Goal: Information Seeking & Learning: Learn about a topic

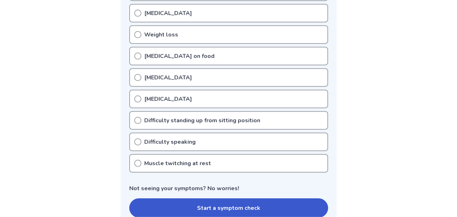
scroll to position [260, 0]
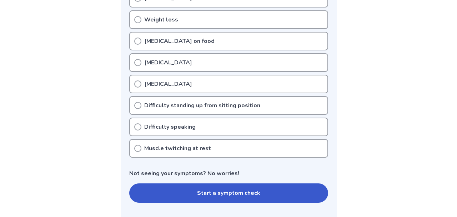
click at [158, 148] on p "Muscle twitching at rest" at bounding box center [177, 148] width 67 height 9
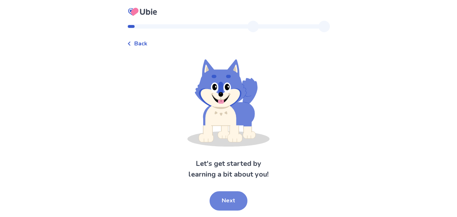
click at [231, 199] on button "Next" at bounding box center [228, 200] width 38 height 19
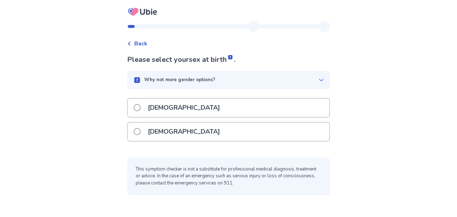
click at [162, 105] on p "[DEMOGRAPHIC_DATA]" at bounding box center [183, 107] width 81 height 18
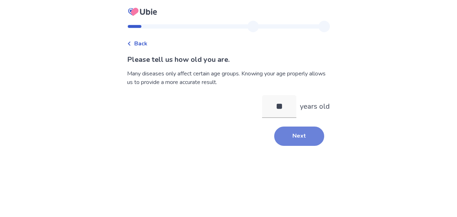
type input "**"
click at [296, 133] on button "Next" at bounding box center [299, 135] width 50 height 19
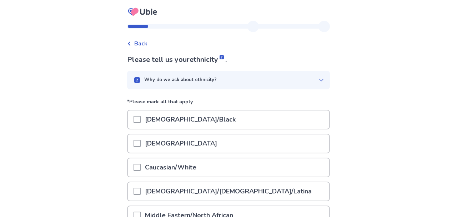
click at [201, 165] on p "Caucasian/White" at bounding box center [171, 167] width 60 height 18
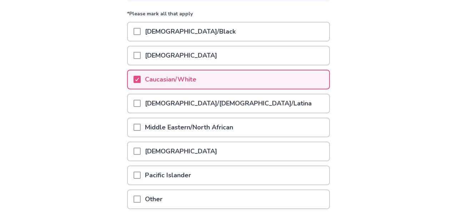
scroll to position [143, 0]
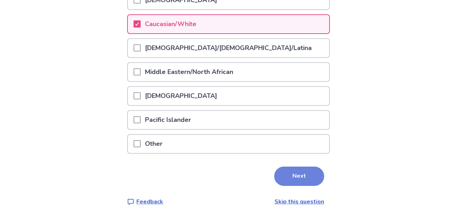
click at [300, 181] on button "Next" at bounding box center [299, 175] width 50 height 19
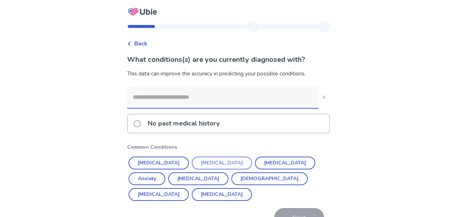
click at [206, 160] on button "[MEDICAL_DATA]" at bounding box center [222, 162] width 60 height 13
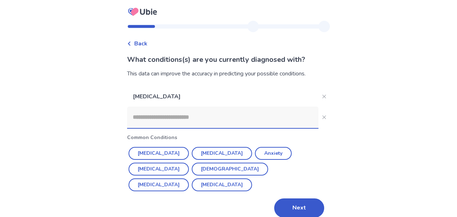
scroll to position [9, 0]
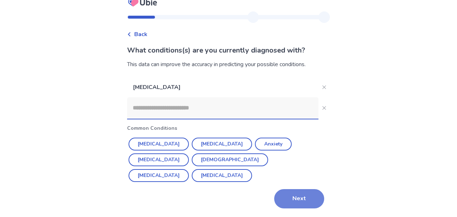
click at [297, 197] on button "Next" at bounding box center [299, 198] width 50 height 19
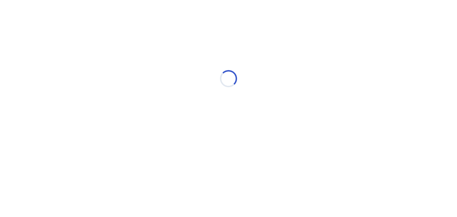
scroll to position [0, 0]
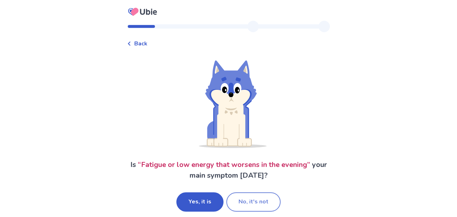
click at [257, 198] on button "No, it's not" at bounding box center [253, 201] width 54 height 19
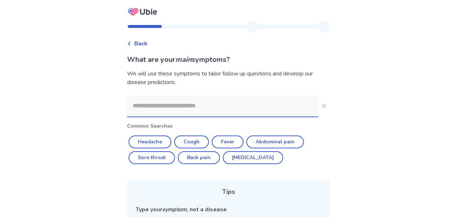
click at [193, 107] on input at bounding box center [222, 105] width 191 height 21
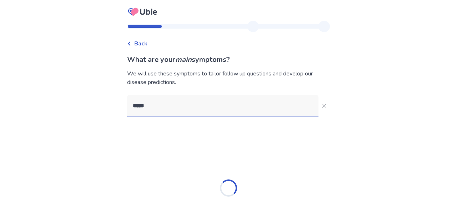
type input "******"
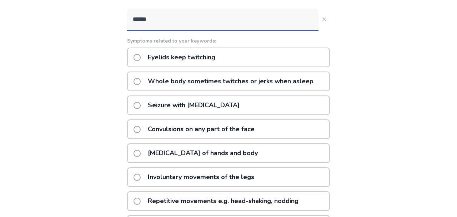
scroll to position [86, 0]
click at [198, 57] on p "Eyelids keep twitching" at bounding box center [181, 57] width 76 height 18
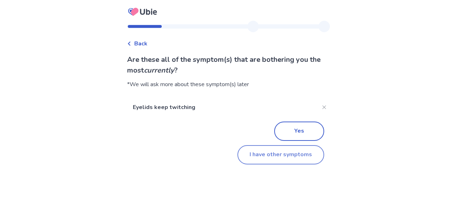
click at [276, 158] on button "I have other symptoms" at bounding box center [280, 154] width 87 height 19
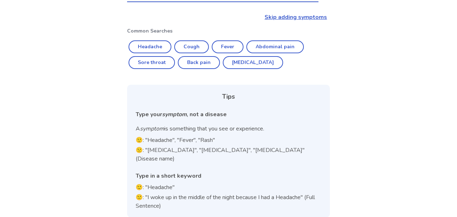
scroll to position [13, 0]
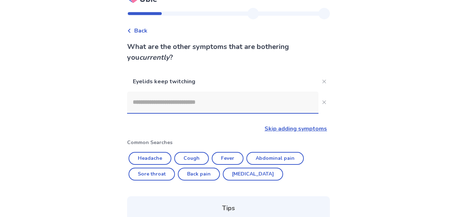
click at [190, 102] on input at bounding box center [222, 101] width 191 height 21
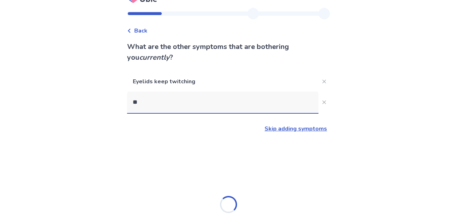
type input "*"
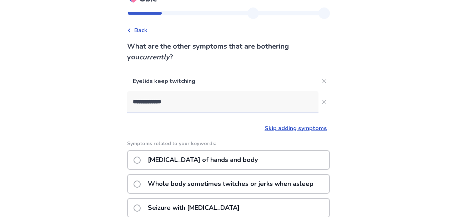
scroll to position [0, 0]
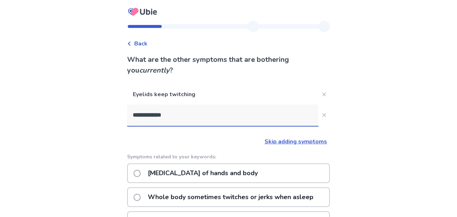
drag, startPoint x: 162, startPoint y: 114, endPoint x: 90, endPoint y: 111, distance: 72.2
click at [127, 111] on input "**********" at bounding box center [222, 114] width 191 height 21
type input "*****"
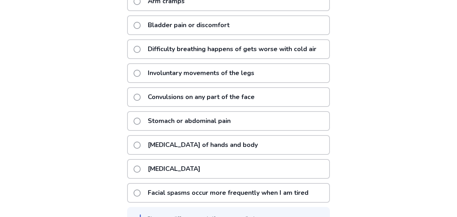
scroll to position [186, 0]
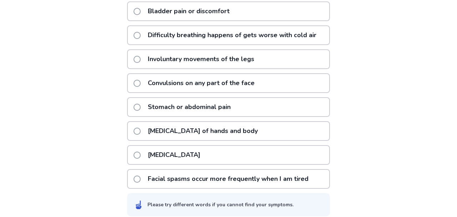
click at [191, 132] on p "[MEDICAL_DATA] of hands and body" at bounding box center [202, 131] width 118 height 18
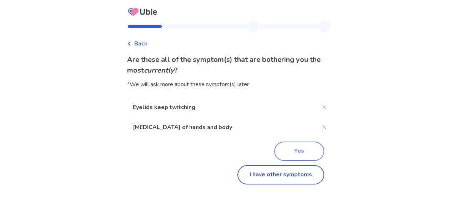
click at [298, 150] on button "Yes" at bounding box center [299, 150] width 50 height 19
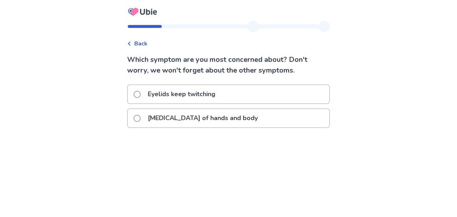
click at [197, 119] on p "[MEDICAL_DATA] of hands and body" at bounding box center [202, 118] width 118 height 18
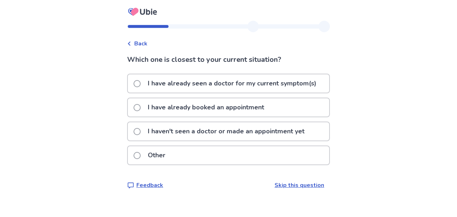
click at [198, 131] on p "I haven't seen a doctor or made an appointment yet" at bounding box center [225, 131] width 165 height 18
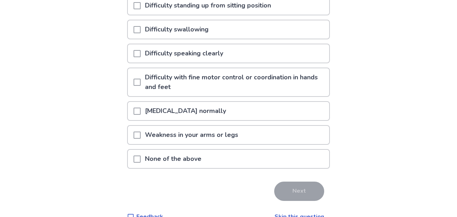
scroll to position [186, 0]
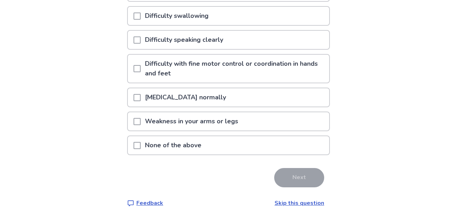
click at [188, 139] on p "None of the above" at bounding box center [173, 145] width 65 height 18
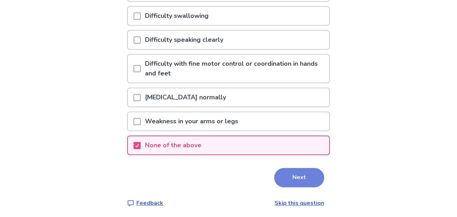
click at [293, 175] on button "Next" at bounding box center [299, 177] width 50 height 19
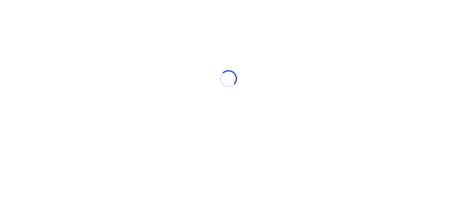
scroll to position [0, 0]
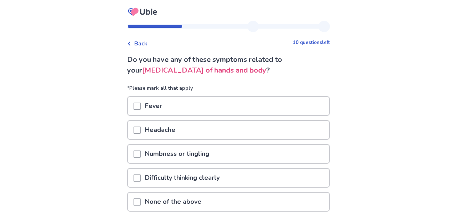
scroll to position [37, 0]
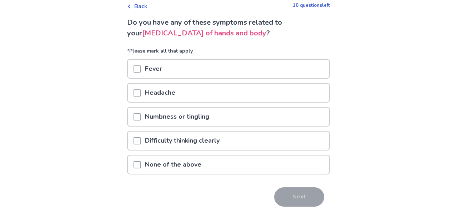
click at [195, 163] on p "None of the above" at bounding box center [173, 164] width 65 height 18
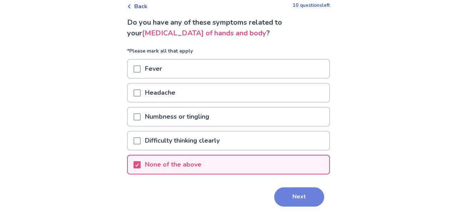
click at [284, 193] on button "Next" at bounding box center [299, 196] width 50 height 19
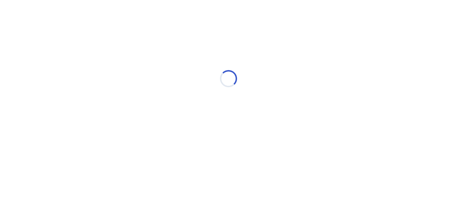
select select "*"
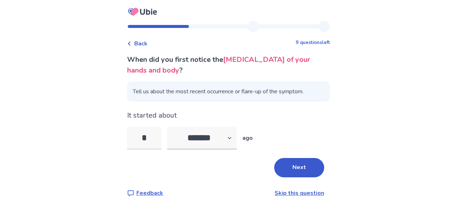
type input "**"
click at [295, 166] on button "Next" at bounding box center [299, 167] width 50 height 19
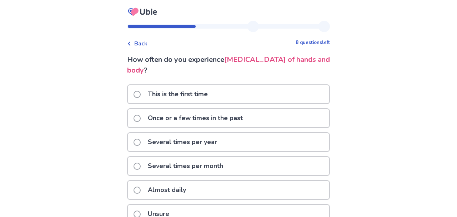
scroll to position [31, 0]
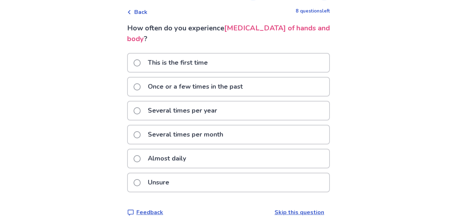
click at [200, 77] on p "Once or a few times in the past" at bounding box center [194, 86] width 103 height 18
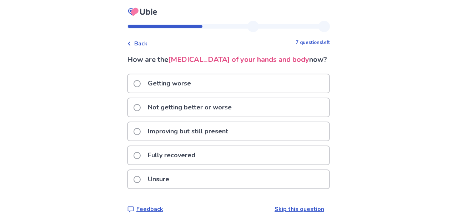
click at [188, 105] on p "Not getting better or worse" at bounding box center [189, 107] width 92 height 18
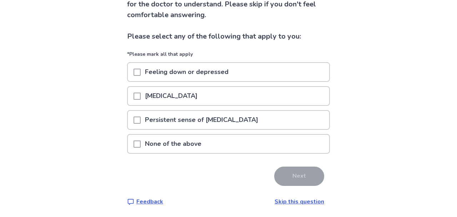
scroll to position [66, 0]
click at [176, 142] on p "None of the above" at bounding box center [173, 143] width 65 height 18
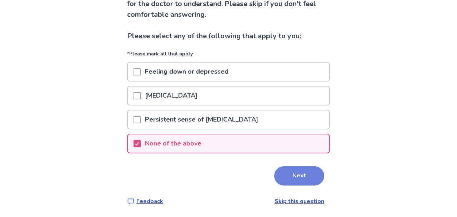
click at [292, 181] on button "Next" at bounding box center [299, 175] width 50 height 19
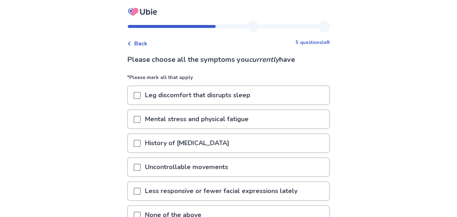
scroll to position [37, 0]
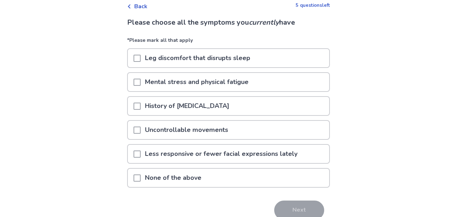
click at [209, 83] on p "Mental stress and physical fatigue" at bounding box center [197, 82] width 112 height 18
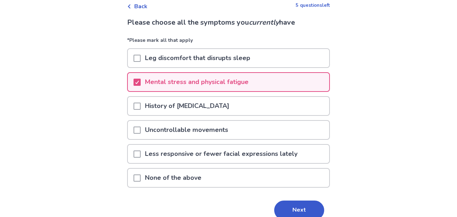
click at [209, 83] on p "Mental stress and physical fatigue" at bounding box center [197, 82] width 112 height 18
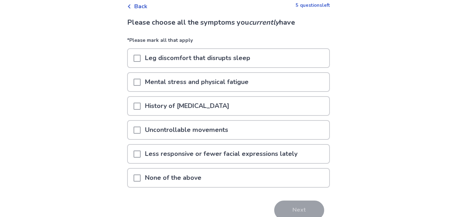
click at [180, 177] on p "None of the above" at bounding box center [173, 177] width 65 height 18
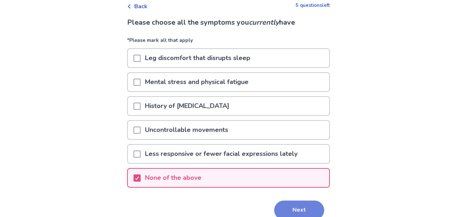
click at [303, 213] on button "Next" at bounding box center [299, 209] width 50 height 19
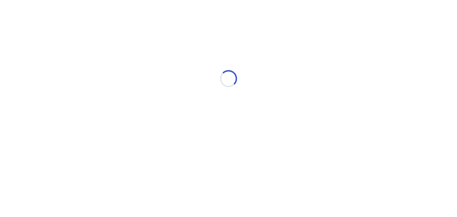
scroll to position [0, 0]
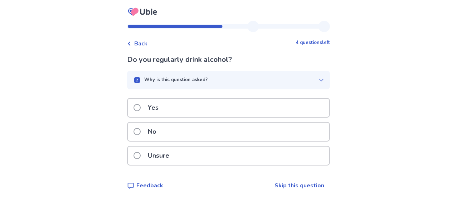
click at [161, 133] on p "No" at bounding box center [151, 131] width 17 height 18
click at [161, 132] on p "No" at bounding box center [151, 131] width 17 height 18
click at [212, 130] on div "No" at bounding box center [228, 131] width 201 height 18
click at [171, 132] on div "No" at bounding box center [228, 131] width 201 height 18
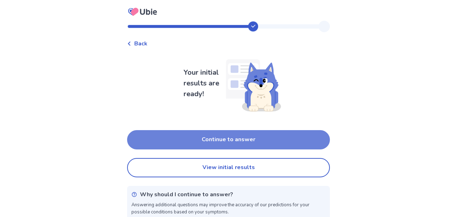
click at [232, 138] on button "Continue to answer" at bounding box center [228, 139] width 203 height 19
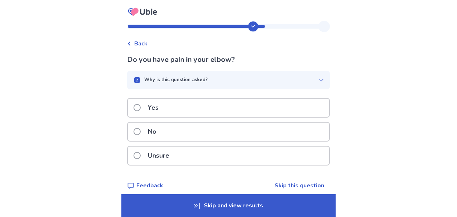
click at [173, 136] on div "No" at bounding box center [228, 131] width 201 height 18
click at [174, 129] on div "No" at bounding box center [228, 131] width 201 height 18
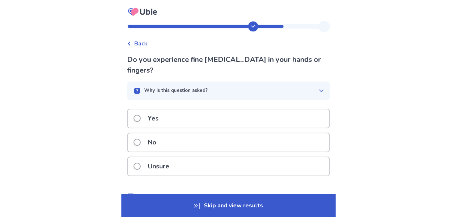
click at [181, 109] on div "Yes" at bounding box center [228, 118] width 201 height 18
click at [171, 141] on div "No" at bounding box center [228, 142] width 201 height 18
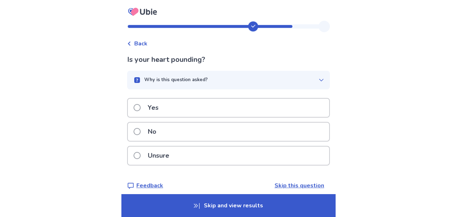
click at [173, 135] on div "No" at bounding box center [228, 131] width 201 height 18
click at [174, 131] on div "No" at bounding box center [228, 131] width 201 height 18
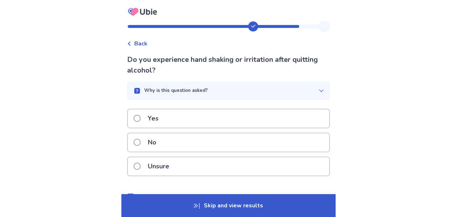
click at [174, 141] on div "No" at bounding box center [228, 142] width 201 height 18
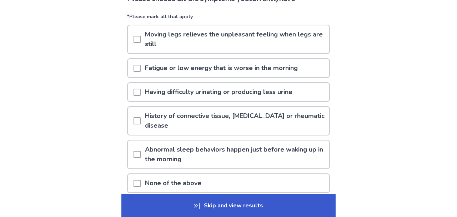
scroll to position [74, 0]
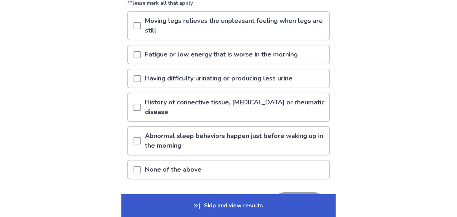
click at [187, 168] on p "None of the above" at bounding box center [173, 169] width 65 height 18
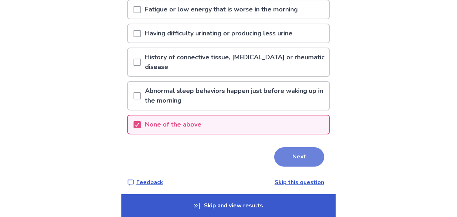
scroll to position [123, 0]
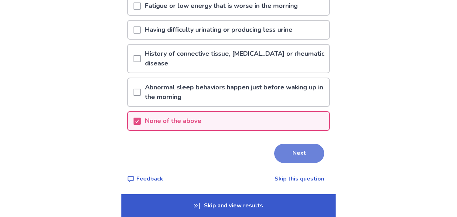
click at [304, 152] on button "Next" at bounding box center [299, 152] width 50 height 19
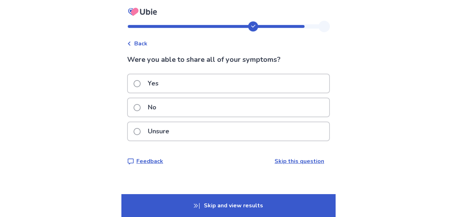
click at [158, 82] on p "Yes" at bounding box center [152, 83] width 19 height 18
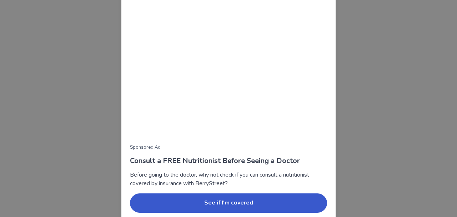
scroll to position [95, 0]
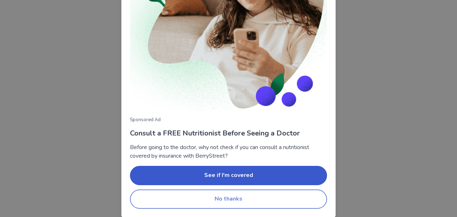
click at [239, 196] on button "No thanks" at bounding box center [228, 198] width 197 height 19
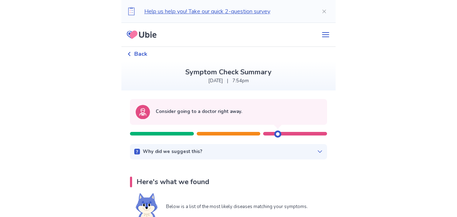
click at [318, 152] on icon at bounding box center [320, 151] width 4 height 2
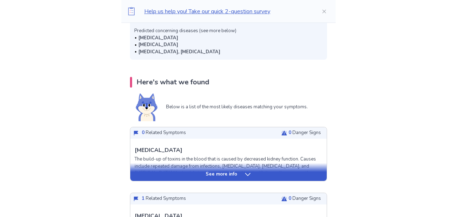
scroll to position [0, 0]
